Goal: Information Seeking & Learning: Learn about a topic

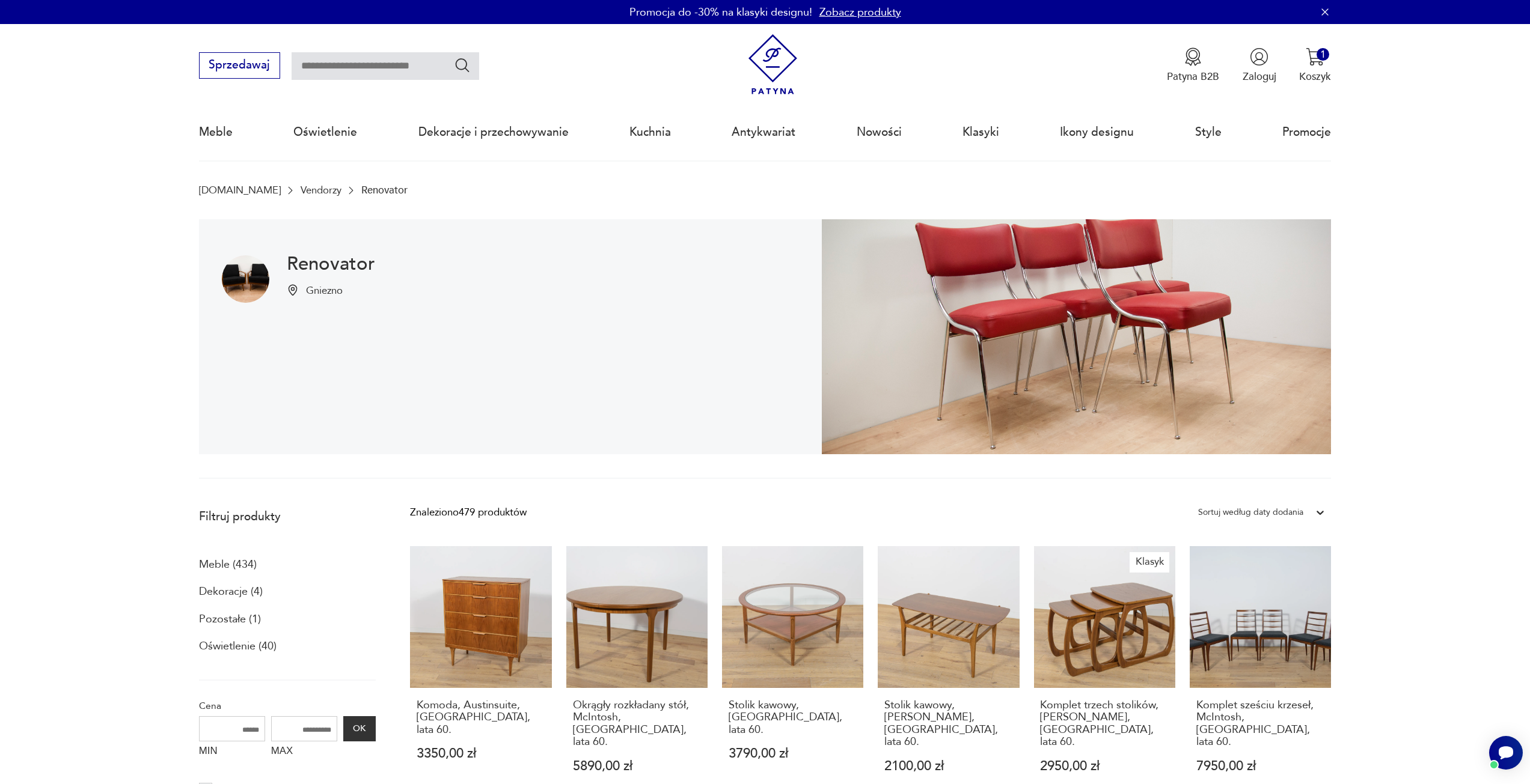
drag, startPoint x: 80, startPoint y: 633, endPoint x: 136, endPoint y: 378, distance: 261.1
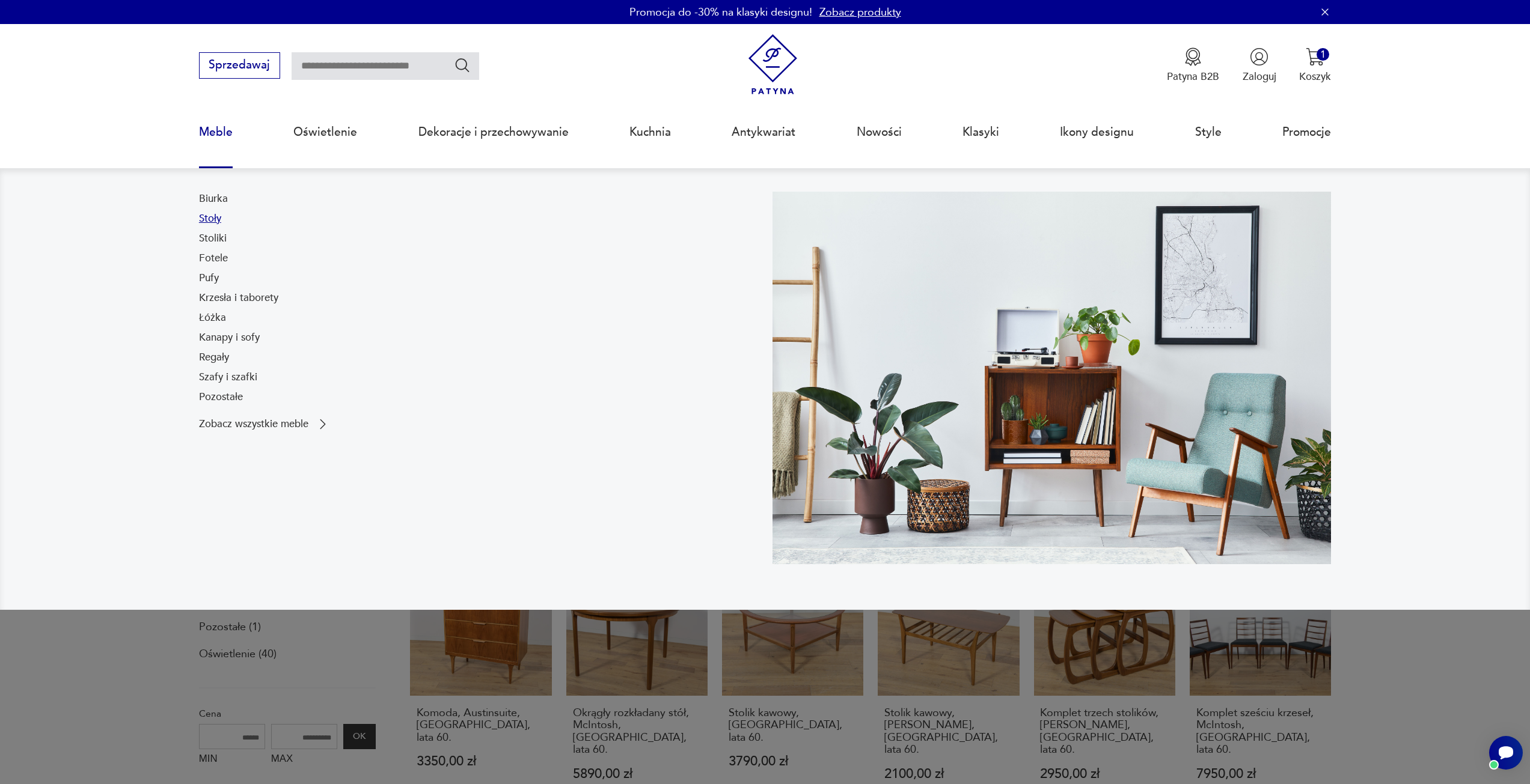
click at [218, 219] on link "Stoły" at bounding box center [210, 219] width 22 height 15
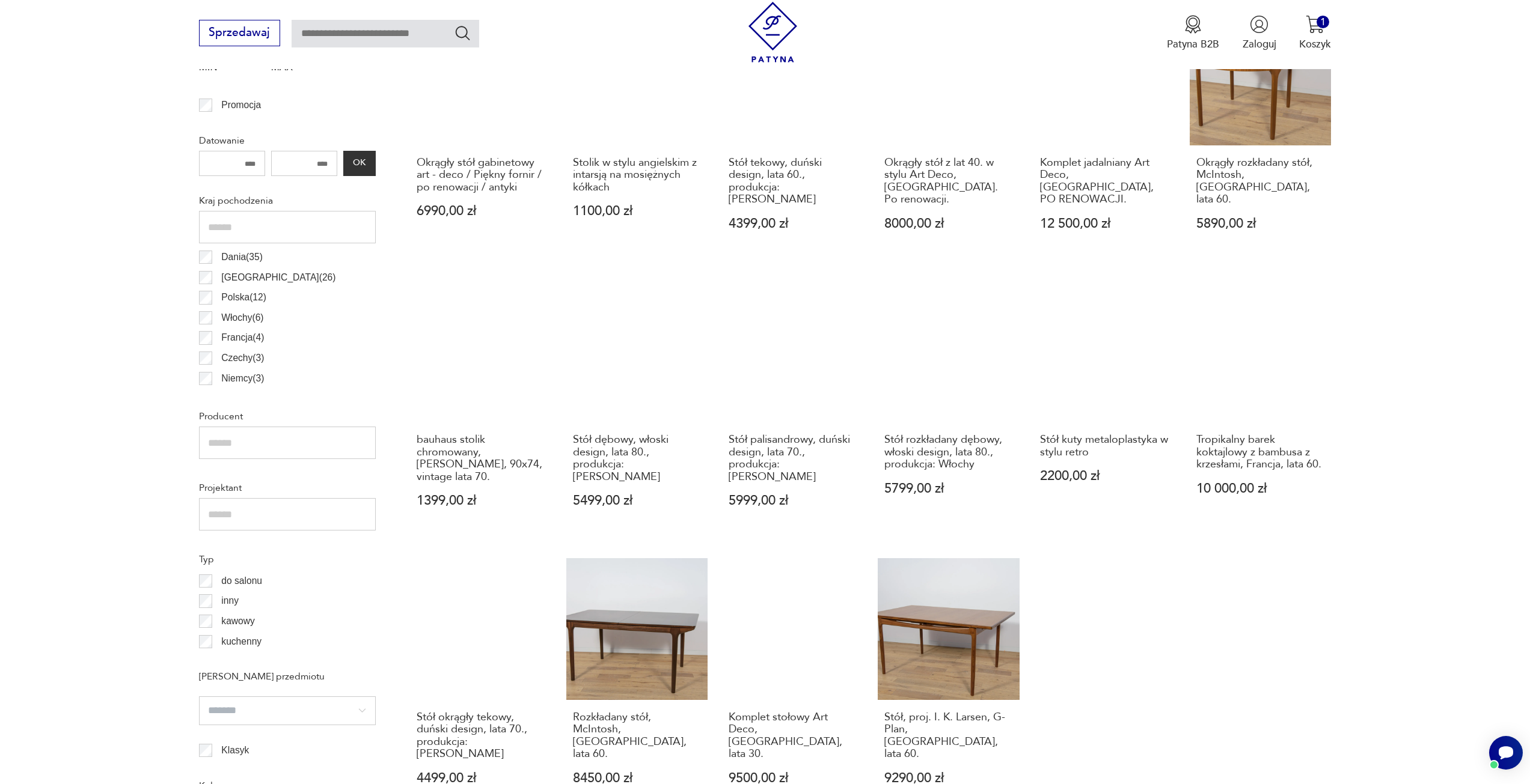
scroll to position [779, 0]
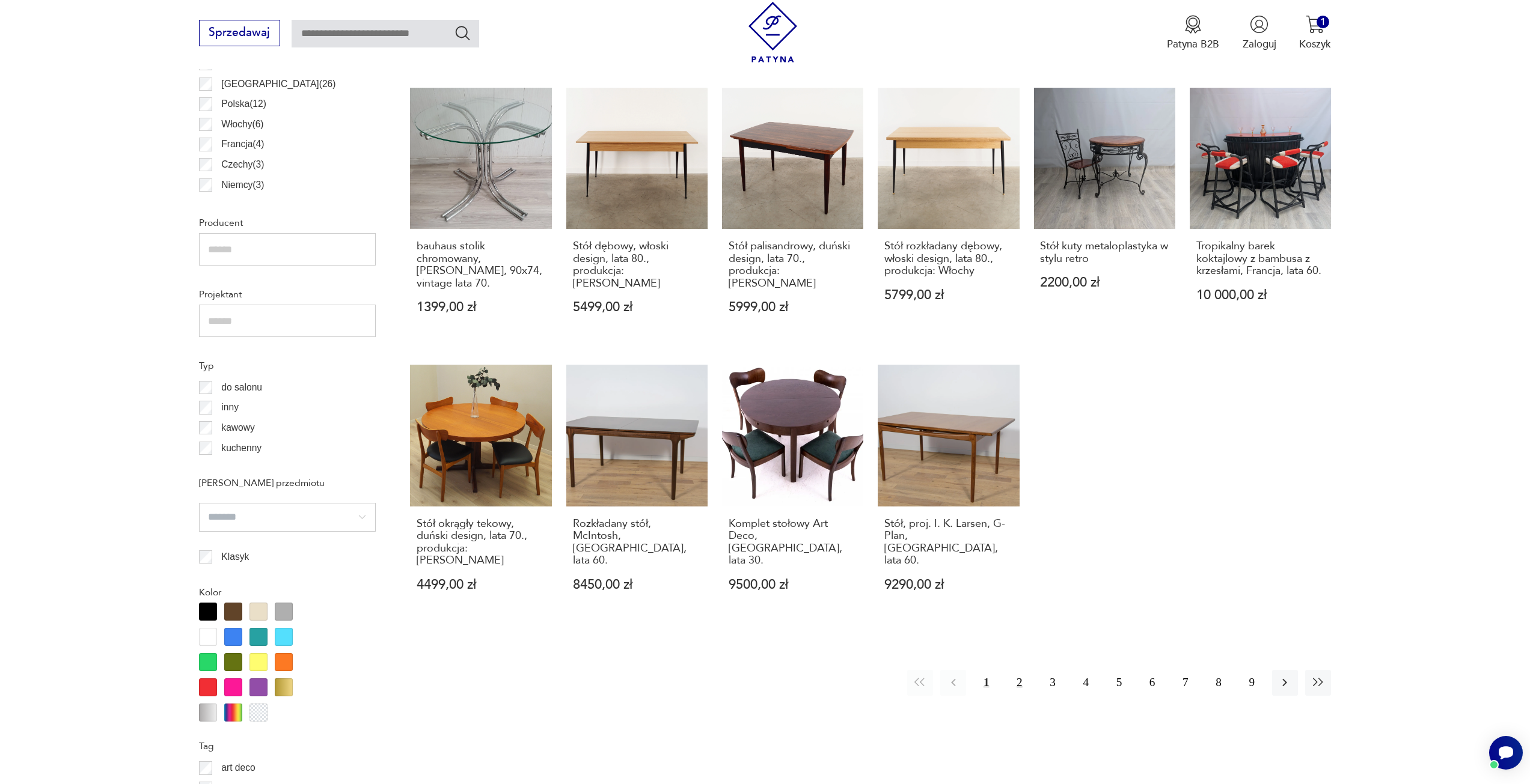
click at [1019, 670] on button "2" at bounding box center [1019, 683] width 26 height 26
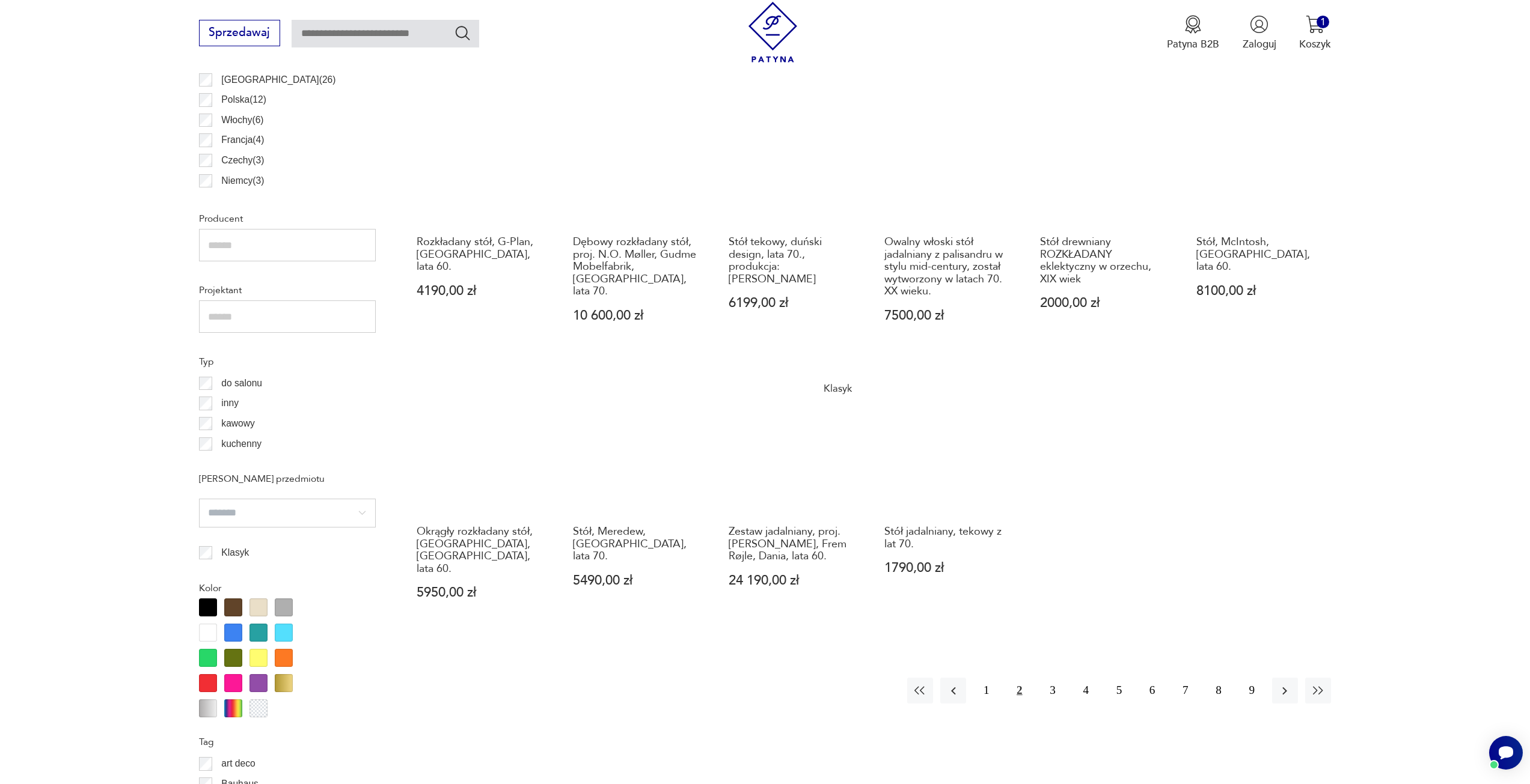
scroll to position [785, 0]
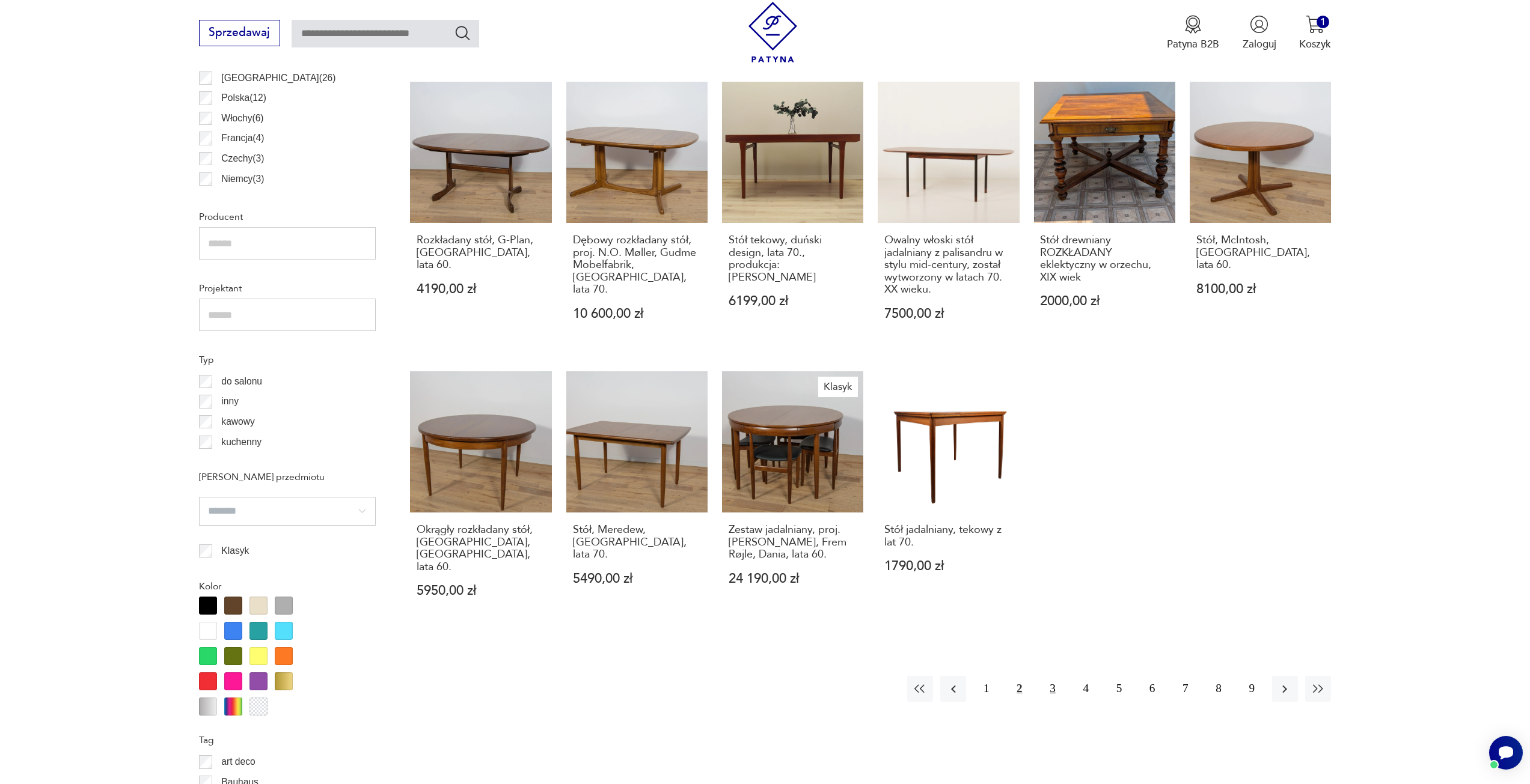
click at [1048, 677] on button "3" at bounding box center [1053, 689] width 26 height 26
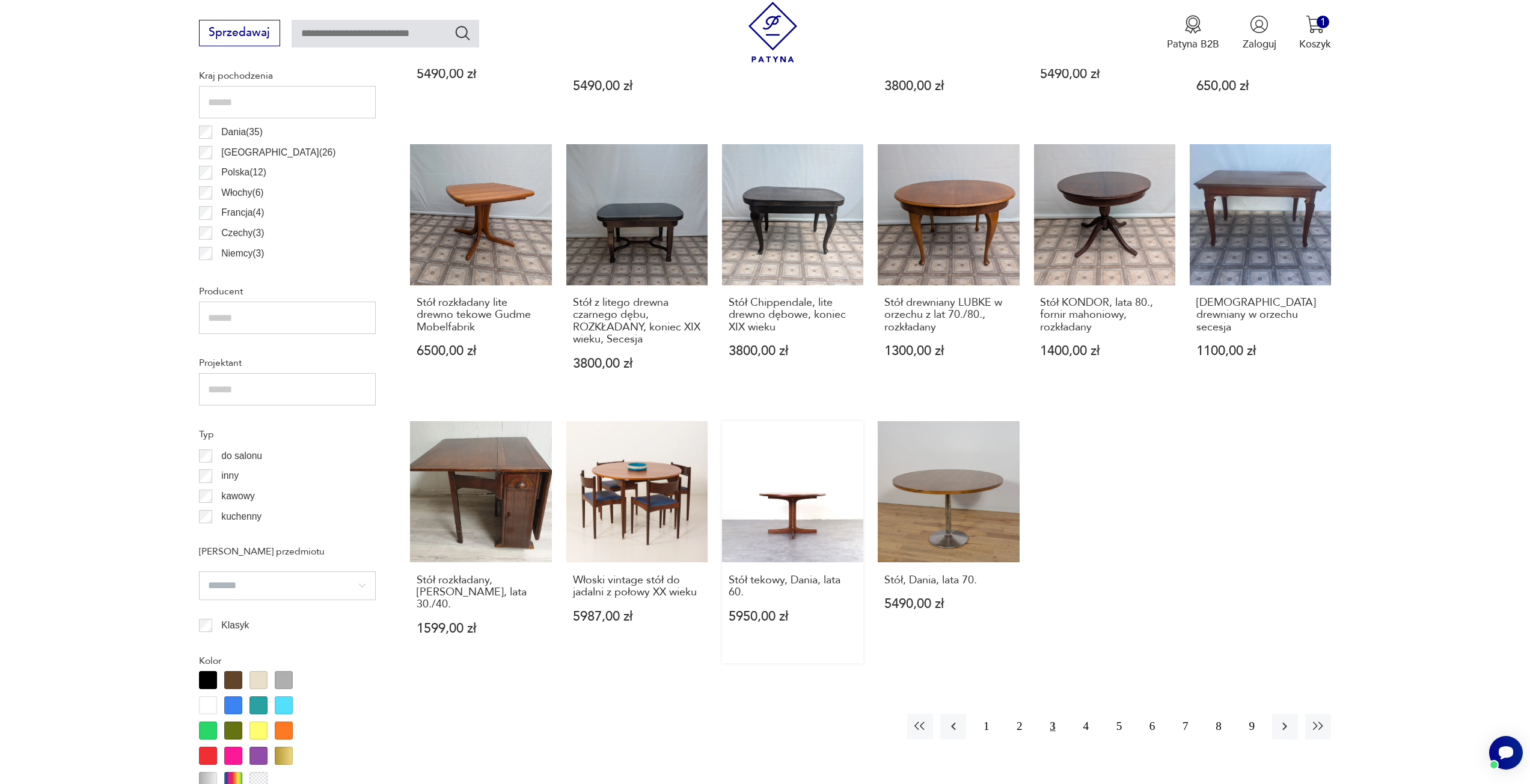
scroll to position [785, 0]
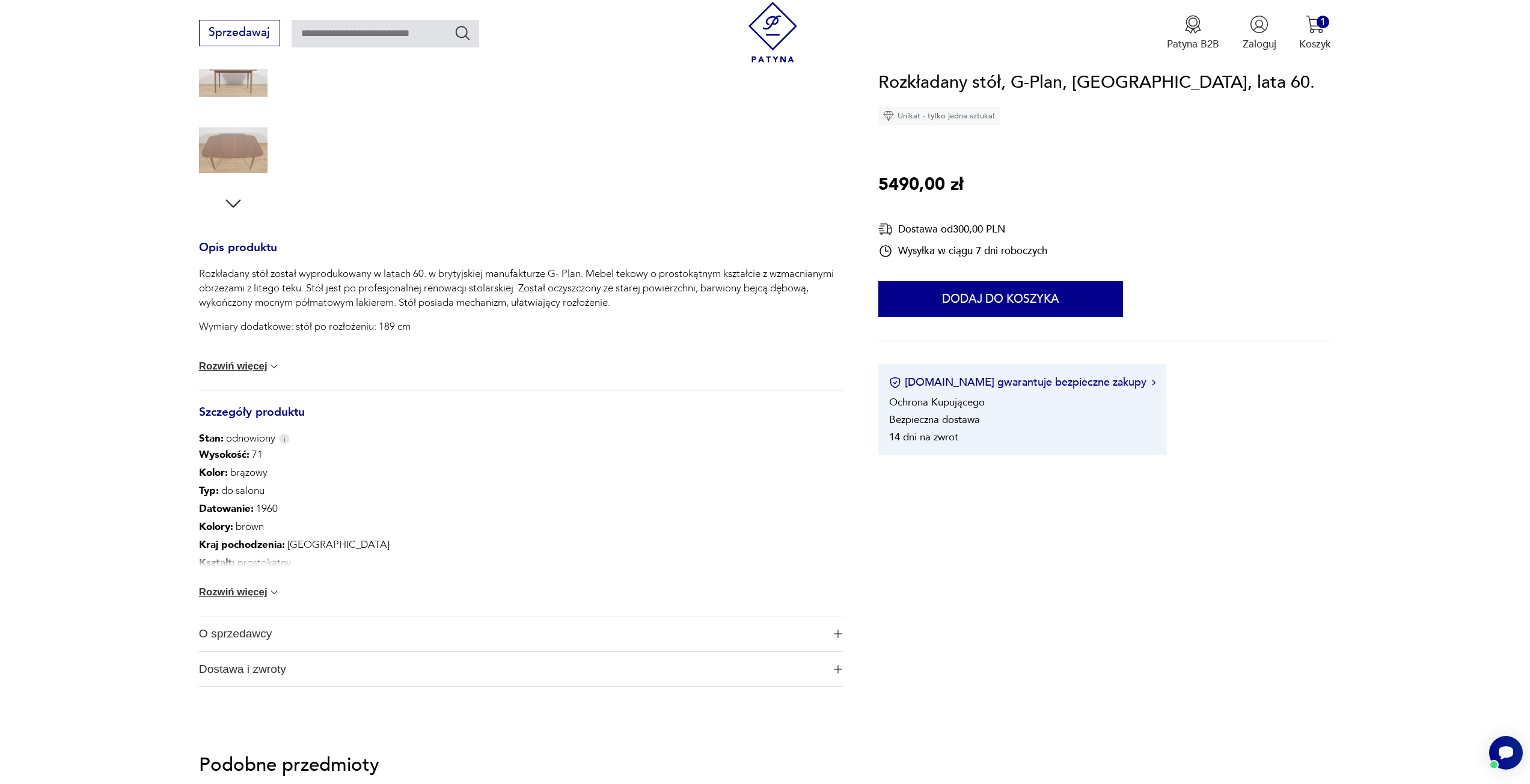
click at [237, 594] on button "Rozwiń więcej" at bounding box center [239, 593] width 82 height 12
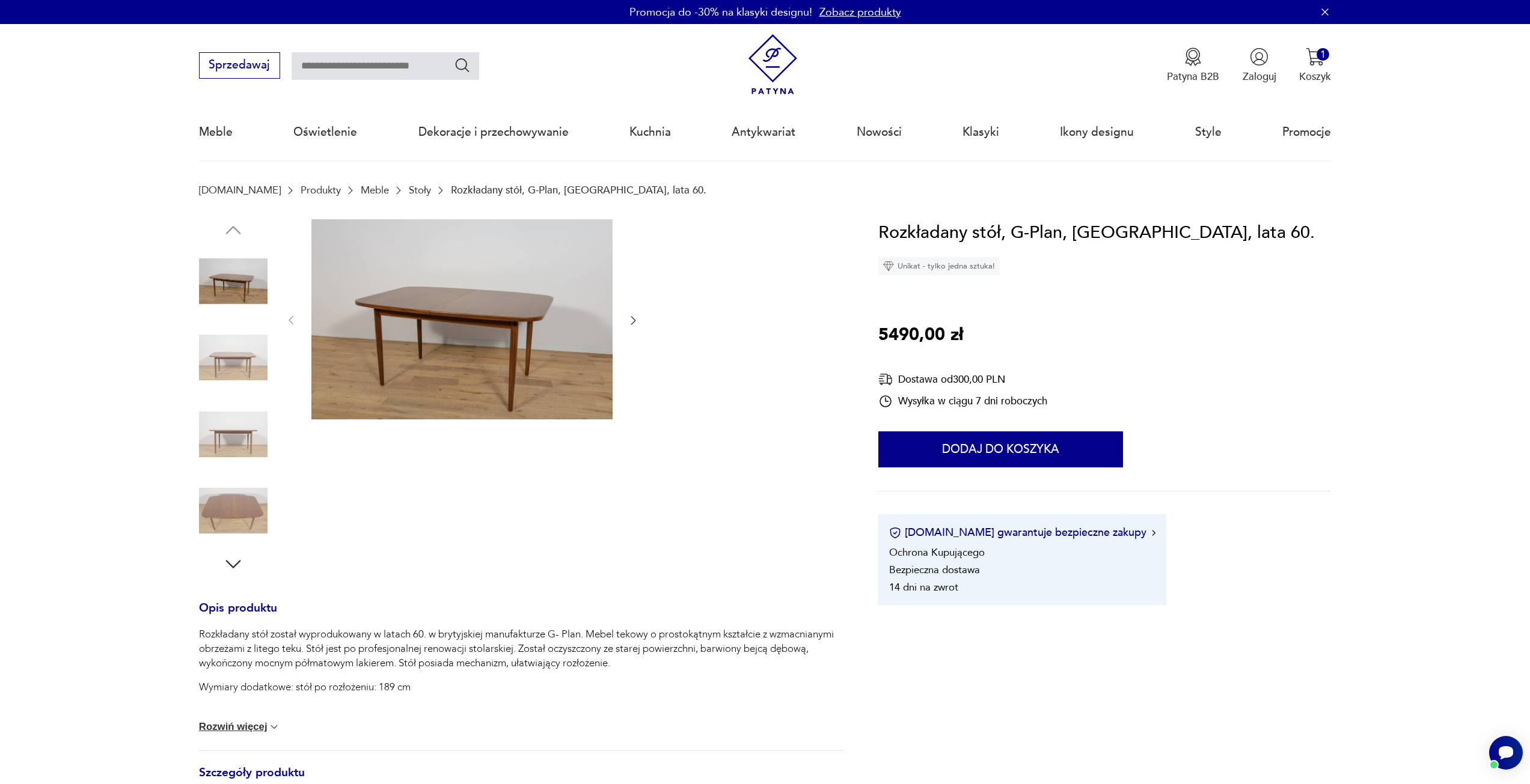
click at [232, 366] on img at bounding box center [233, 358] width 69 height 69
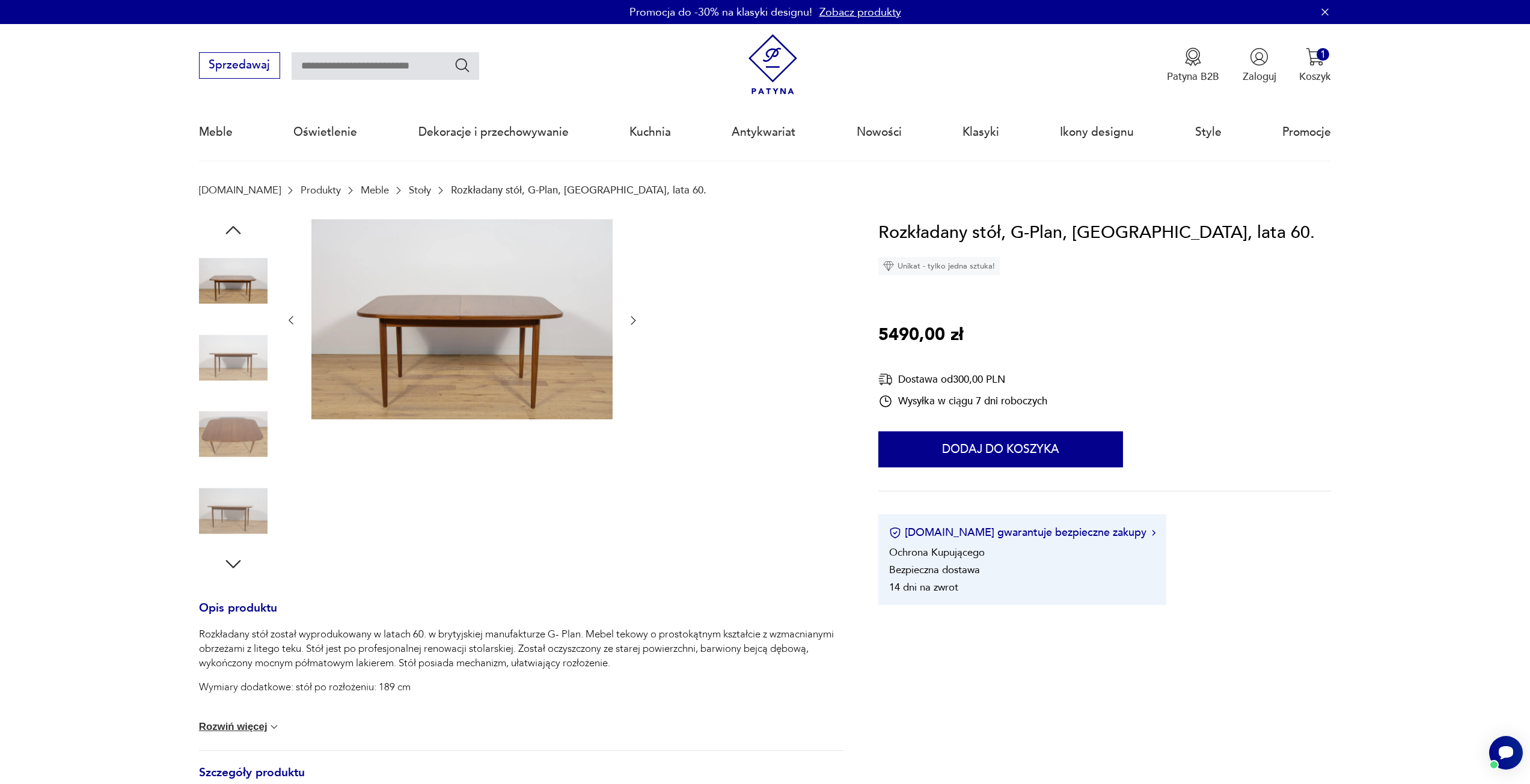
click at [242, 354] on img at bounding box center [233, 358] width 69 height 69
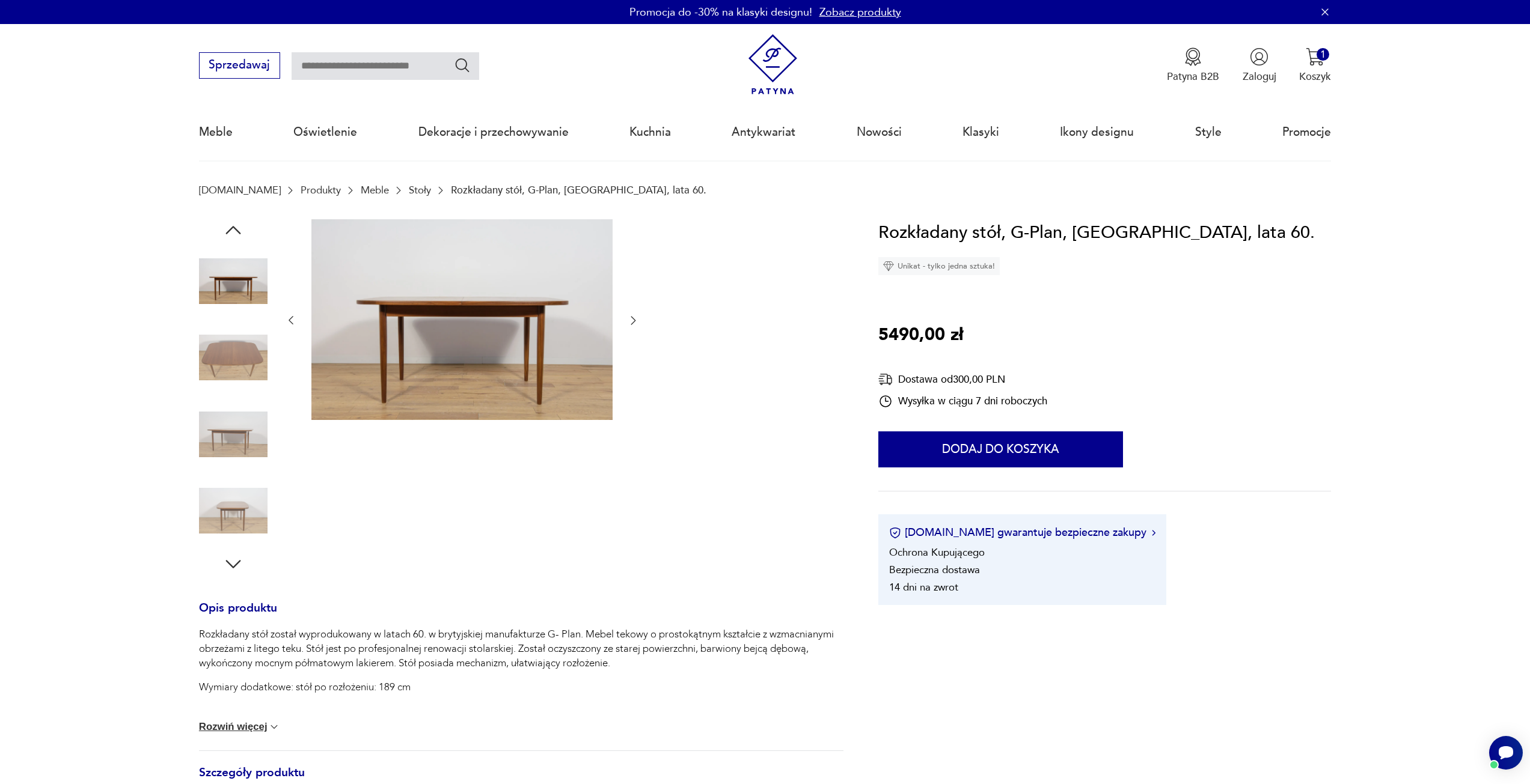
click at [243, 357] on img at bounding box center [233, 358] width 69 height 69
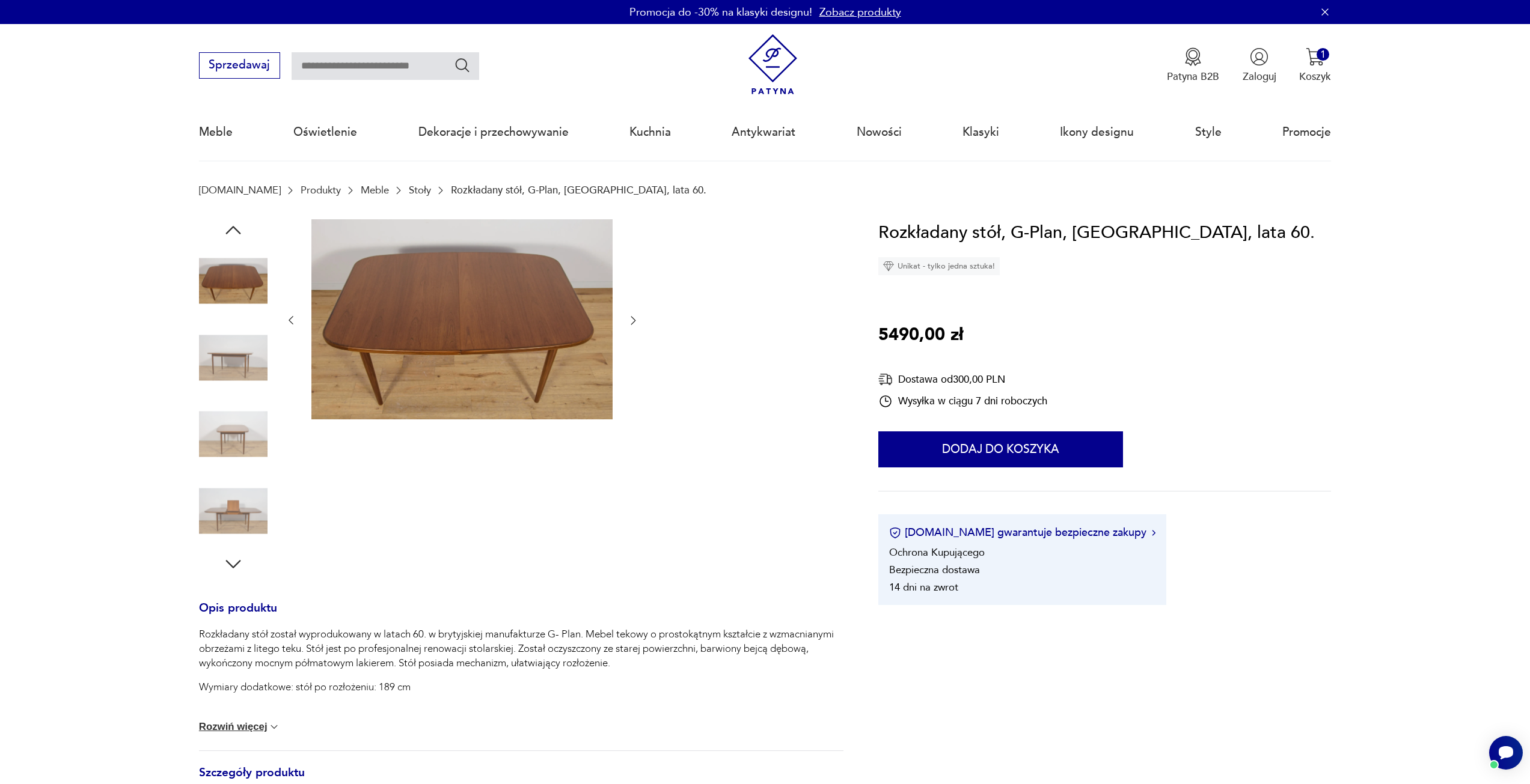
click at [246, 383] on img at bounding box center [233, 358] width 69 height 69
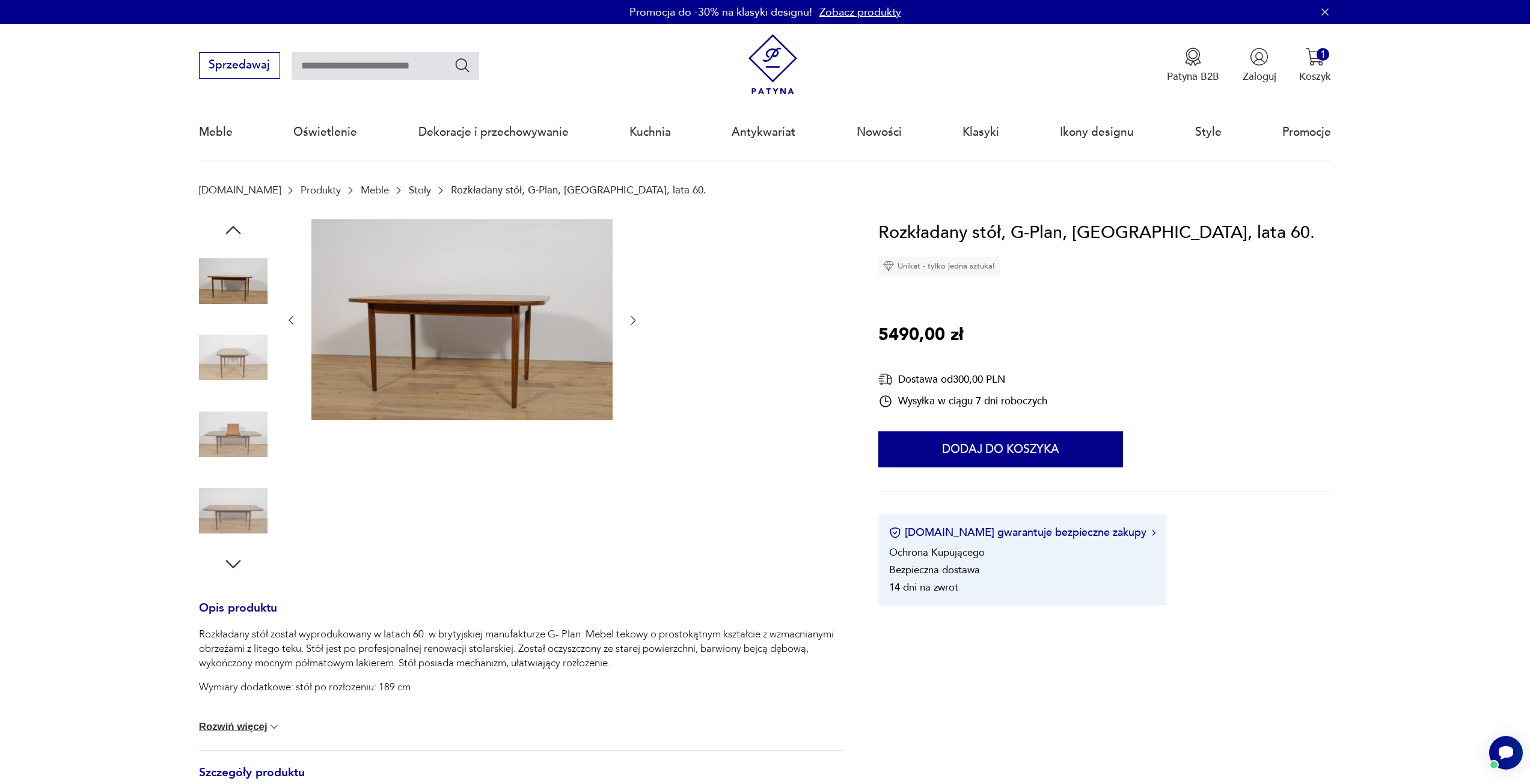
click at [252, 434] on img at bounding box center [233, 435] width 69 height 69
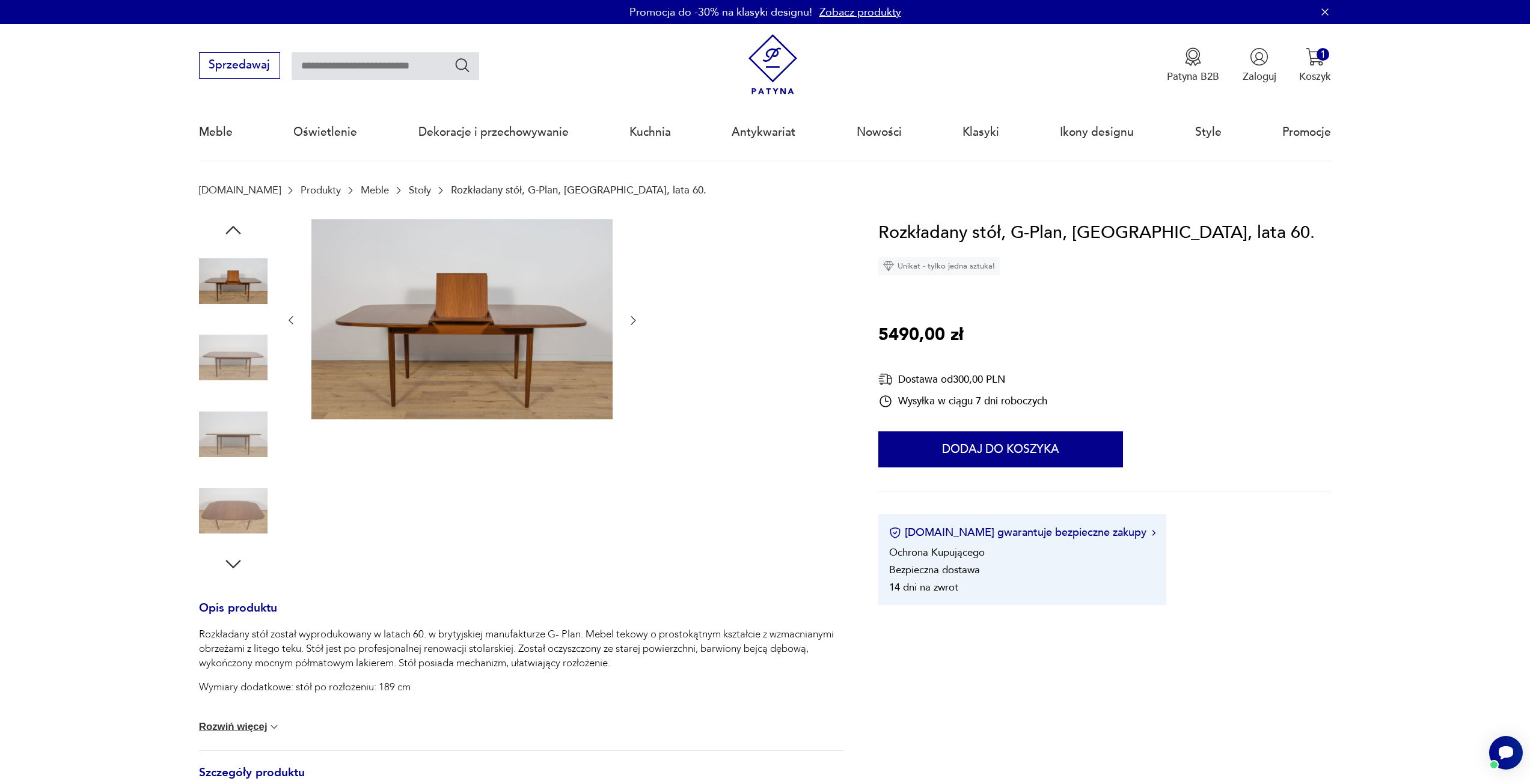
click at [251, 429] on img at bounding box center [233, 435] width 69 height 69
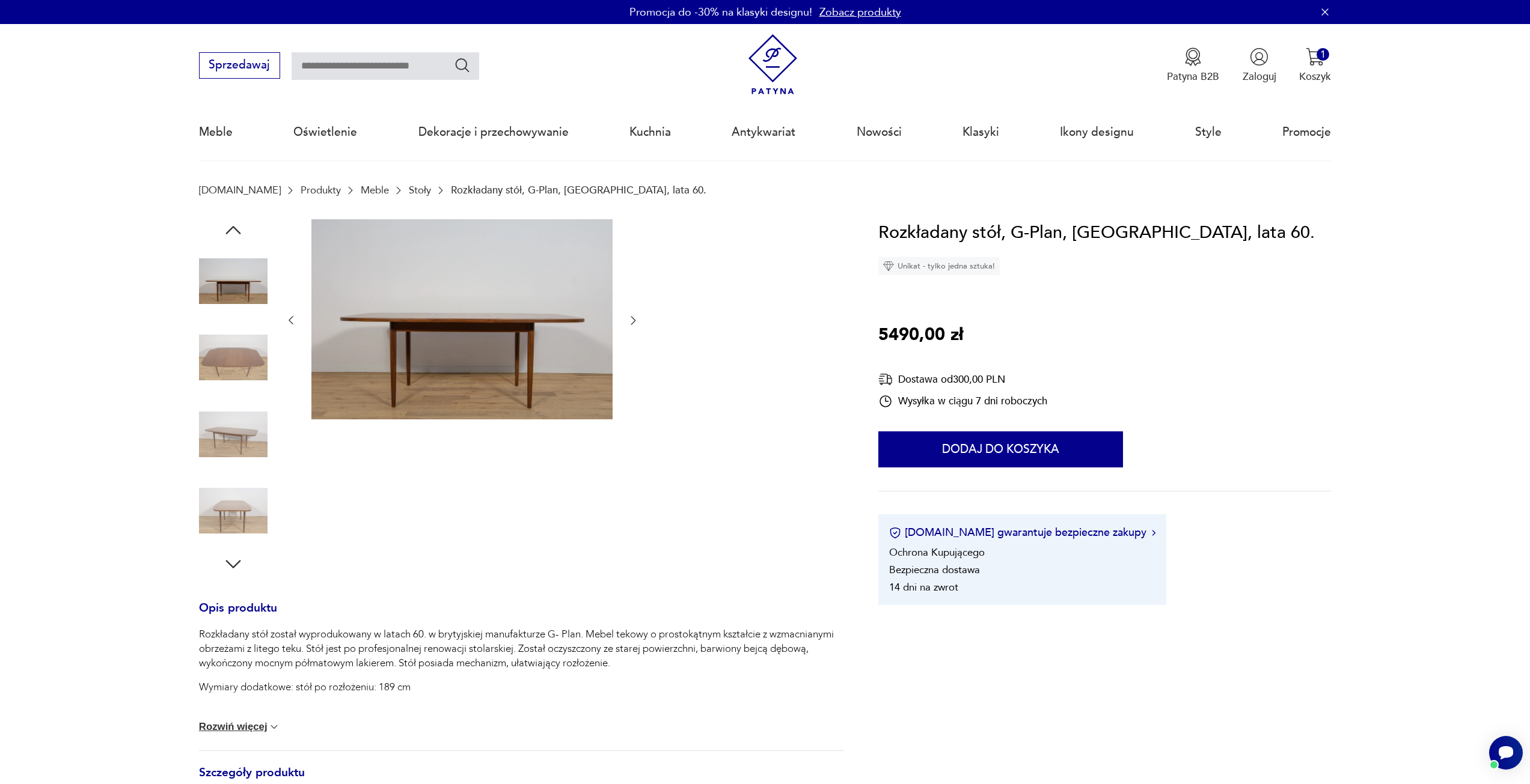
click at [244, 464] on img at bounding box center [233, 435] width 69 height 69
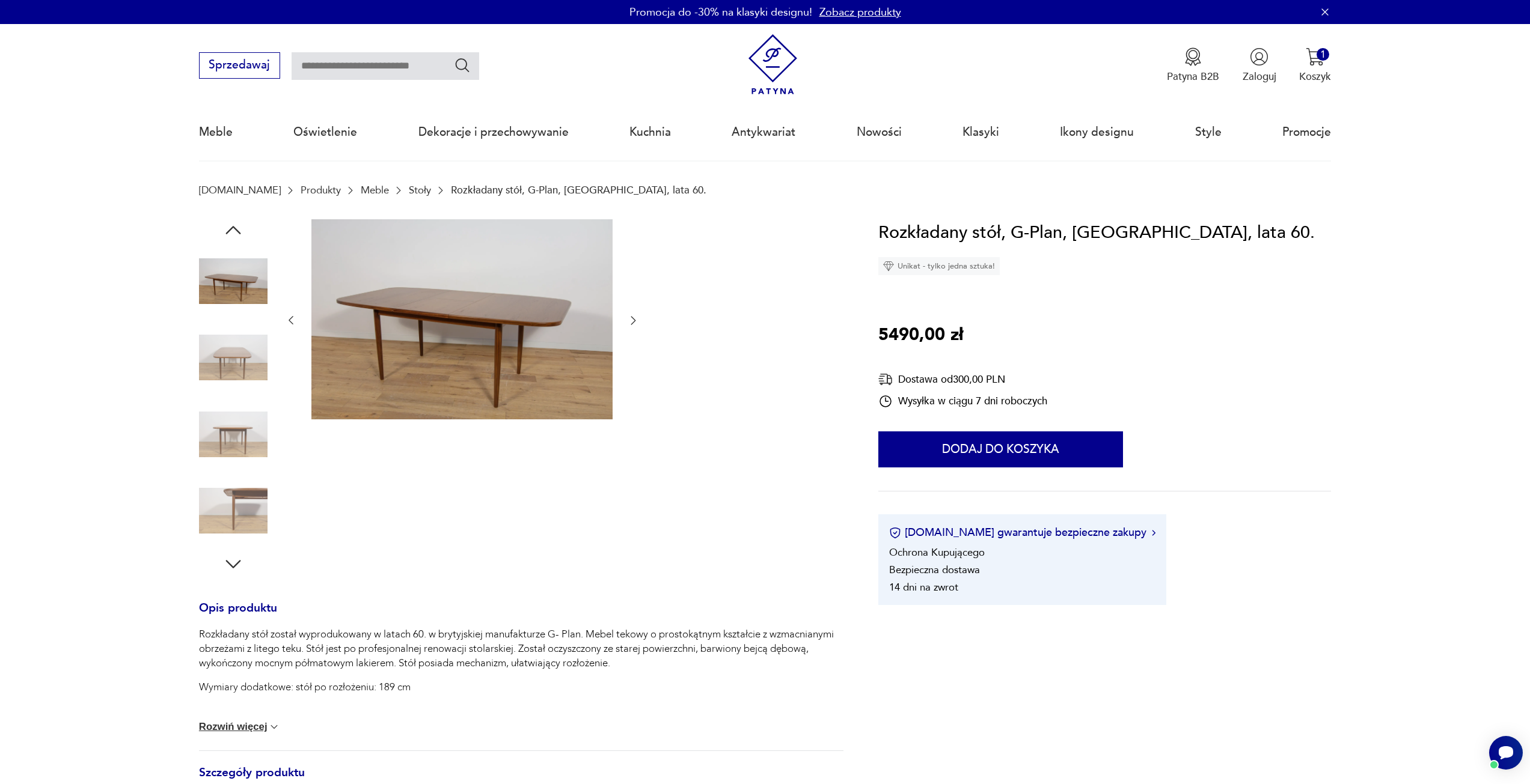
click at [248, 493] on img at bounding box center [233, 511] width 69 height 69
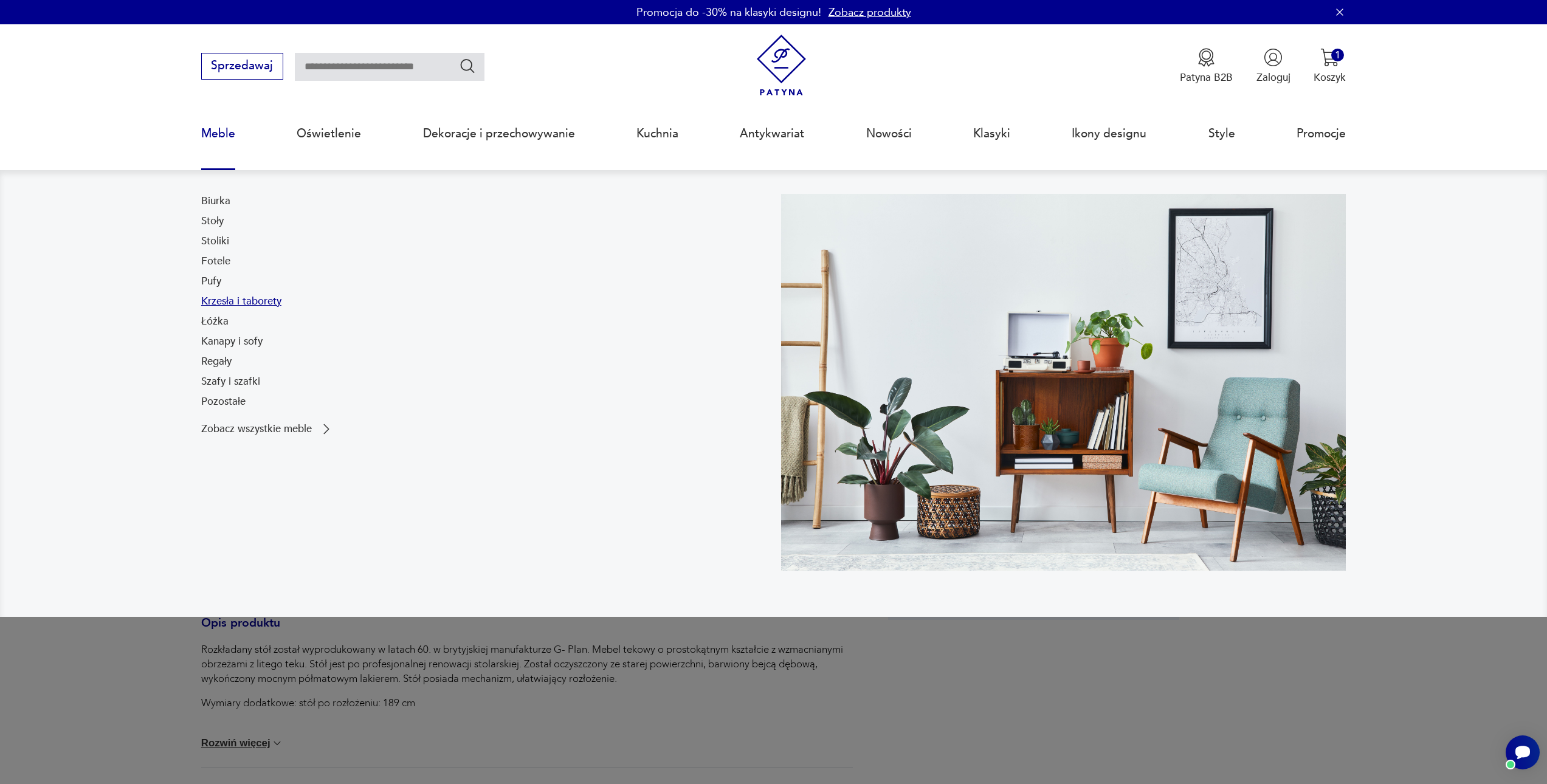
click at [225, 305] on link "Krzesła i taborety" at bounding box center [241, 301] width 80 height 15
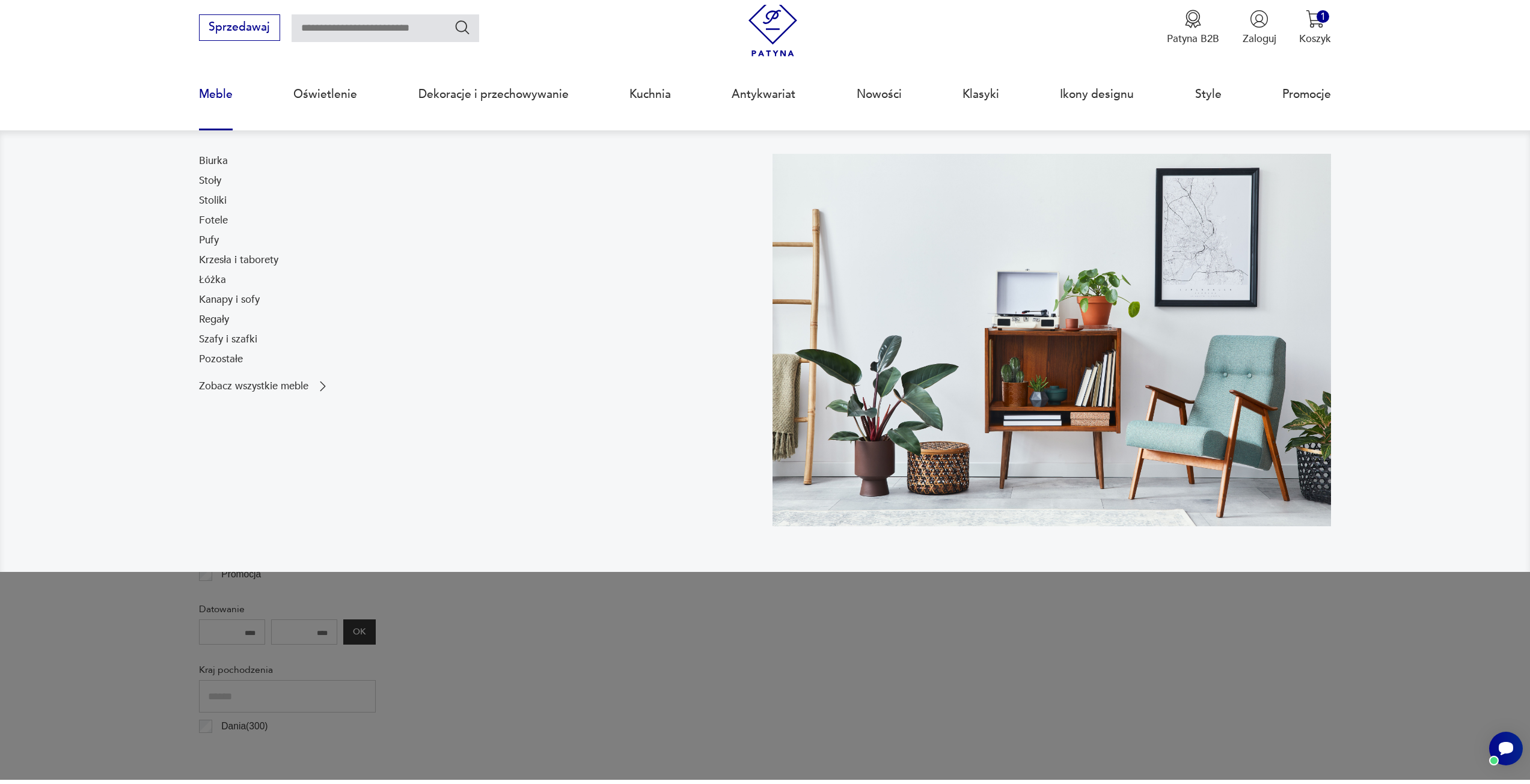
scroll to position [47, 0]
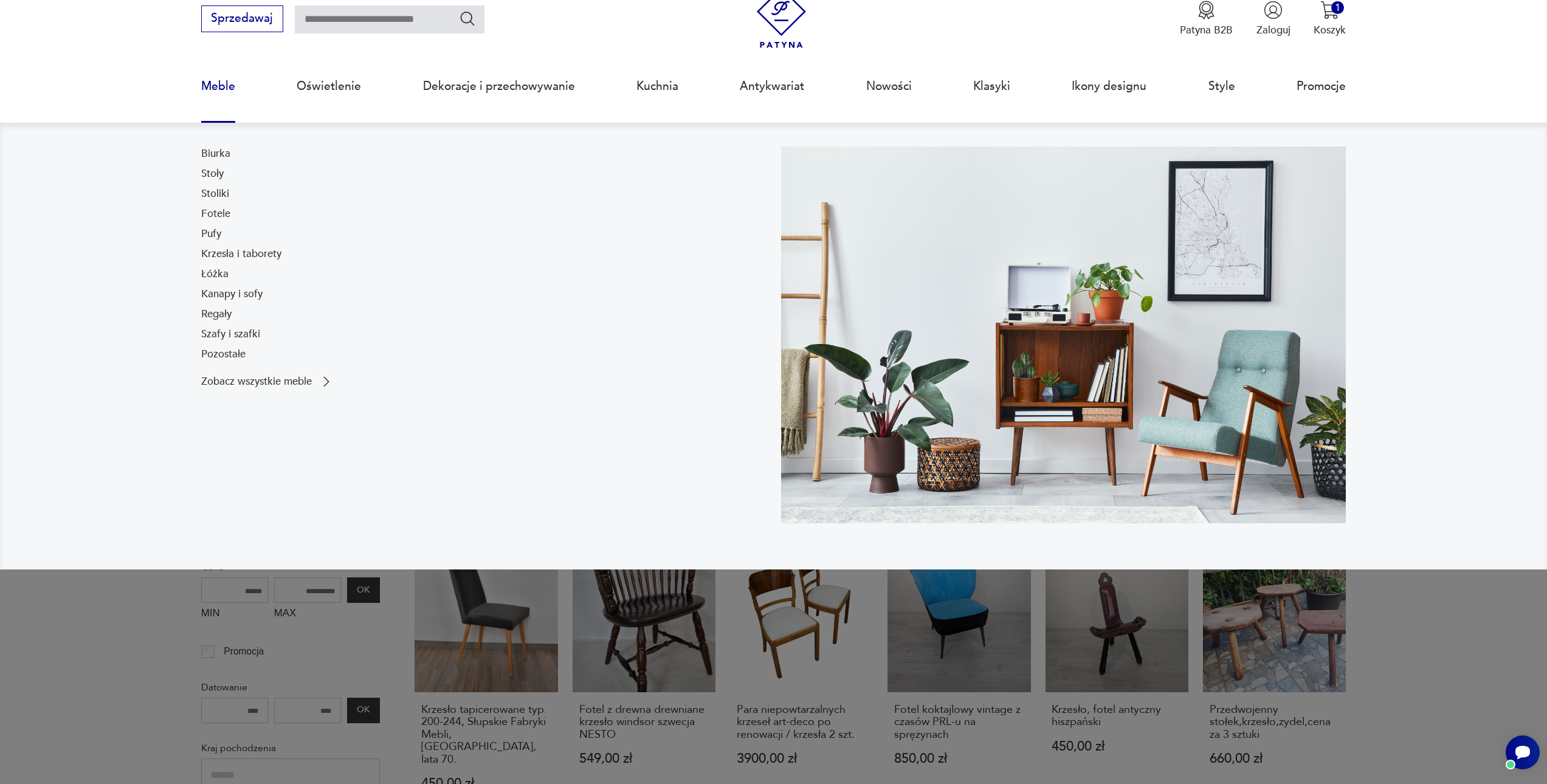
click at [217, 249] on link "Krzesła i taborety" at bounding box center [241, 253] width 80 height 15
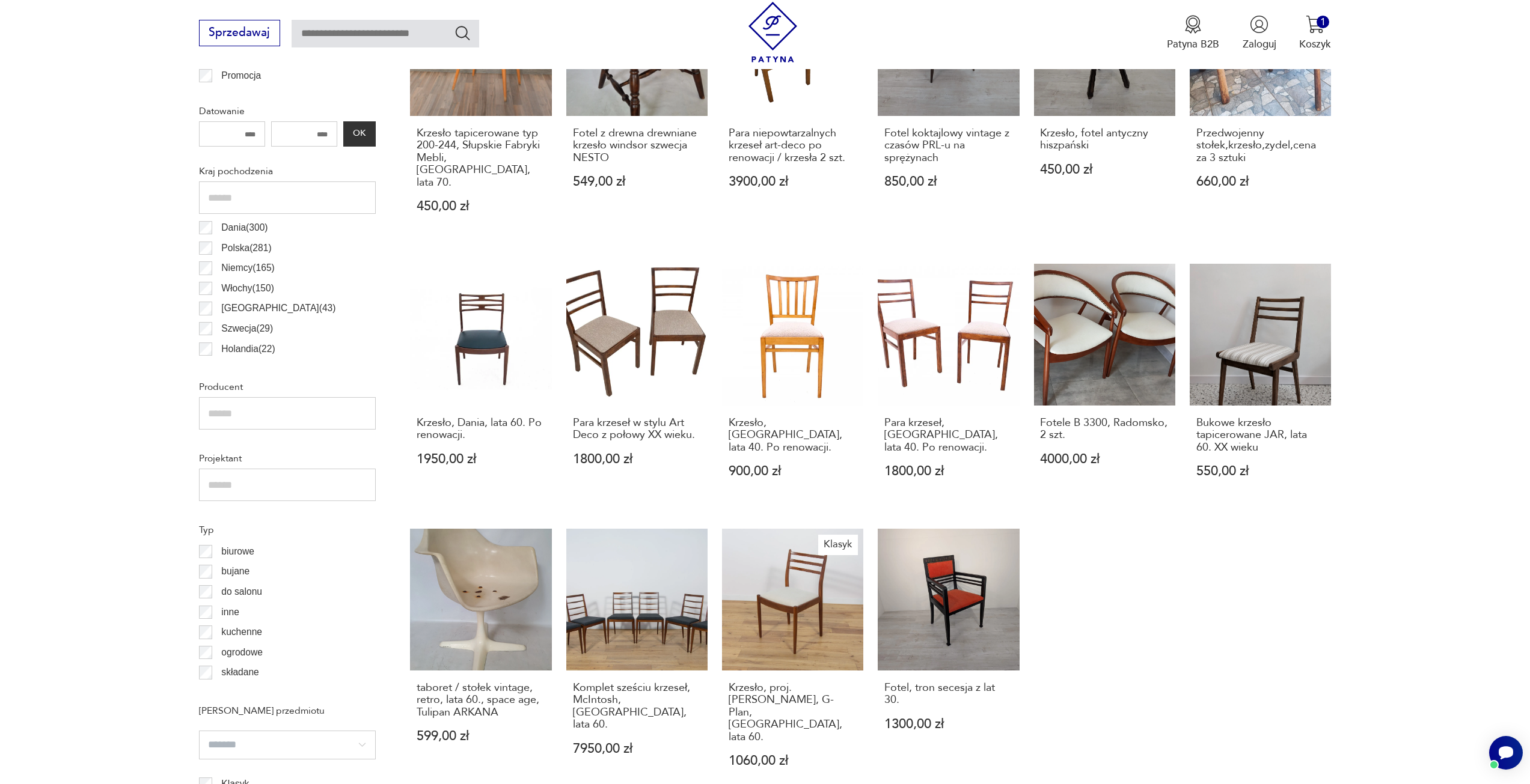
scroll to position [829, 0]
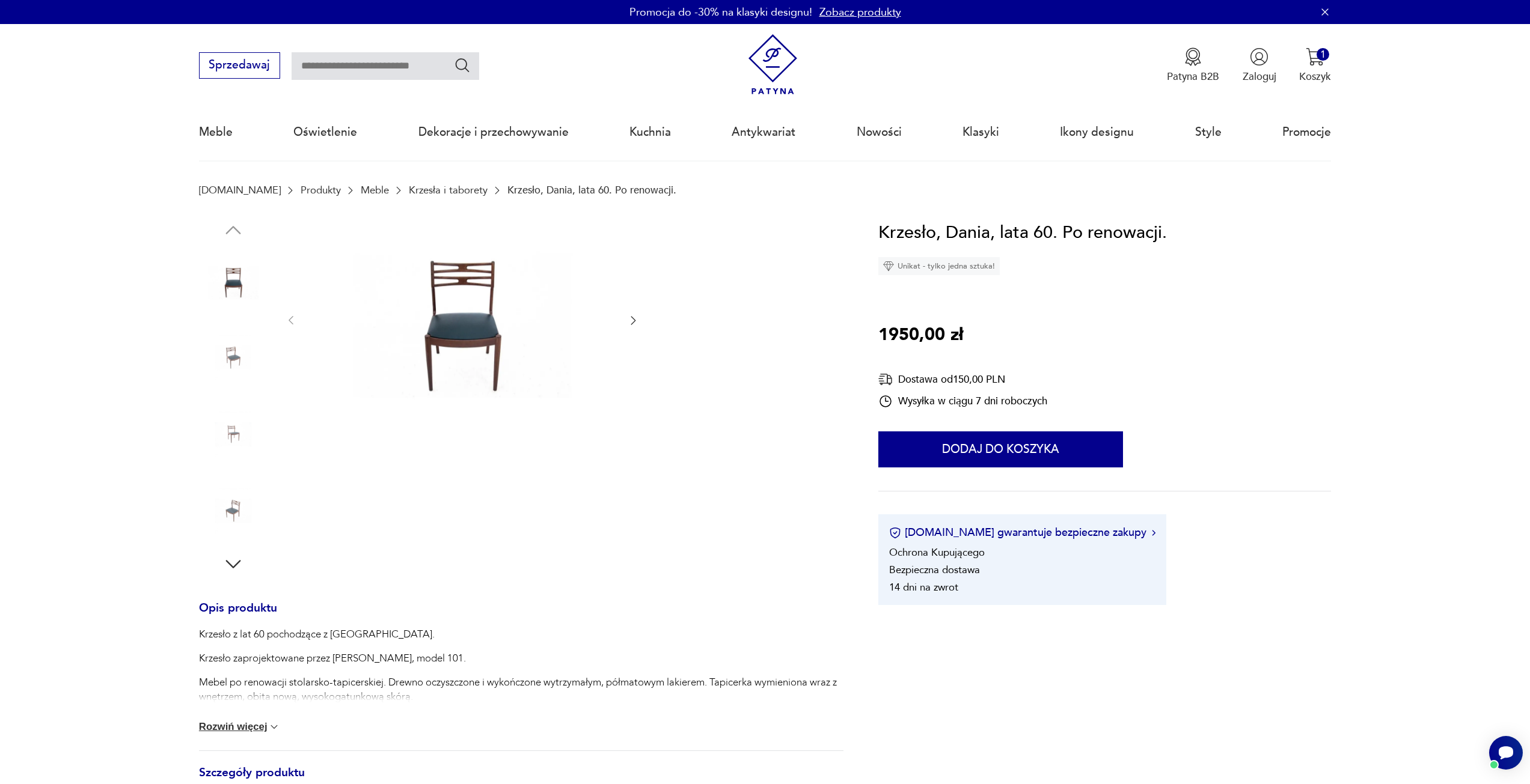
click at [226, 353] on img at bounding box center [233, 358] width 69 height 69
click at [240, 351] on img at bounding box center [233, 358] width 69 height 69
click at [238, 388] on img at bounding box center [233, 358] width 69 height 69
click at [244, 419] on img at bounding box center [233, 435] width 69 height 69
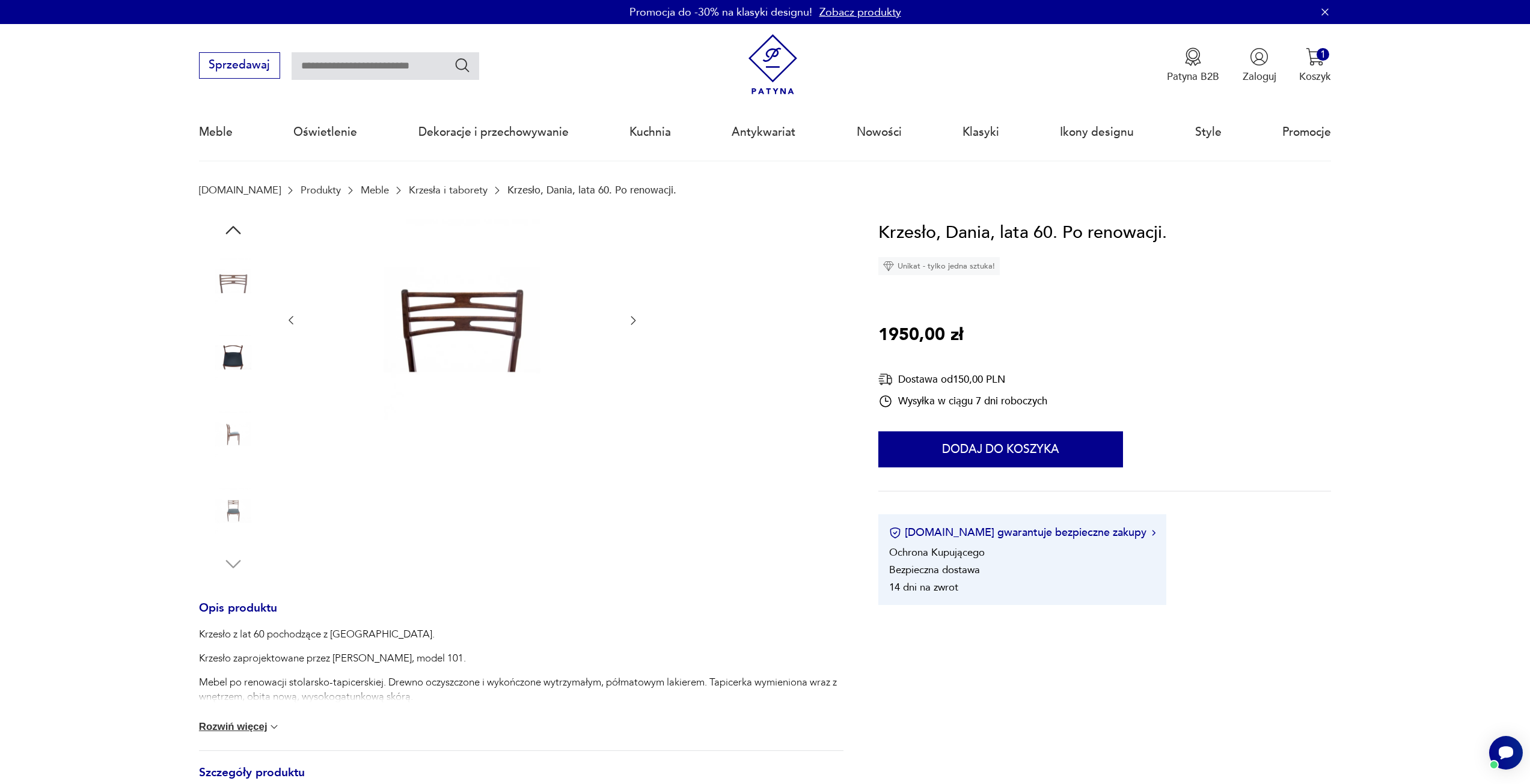
click at [232, 467] on img at bounding box center [233, 435] width 69 height 69
click at [244, 496] on img at bounding box center [233, 511] width 69 height 69
click at [480, 329] on img at bounding box center [462, 320] width 301 height 201
